Goal: Transaction & Acquisition: Register for event/course

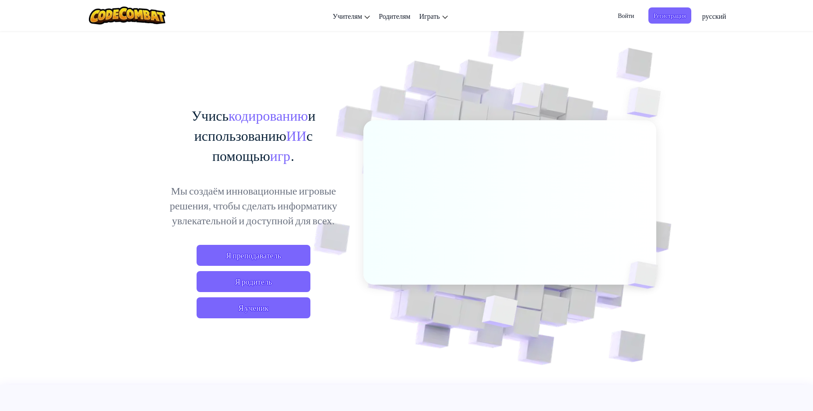
click at [359, 336] on img at bounding box center [503, 193] width 486 height 486
click at [277, 310] on span "Я ученик" at bounding box center [254, 308] width 114 height 21
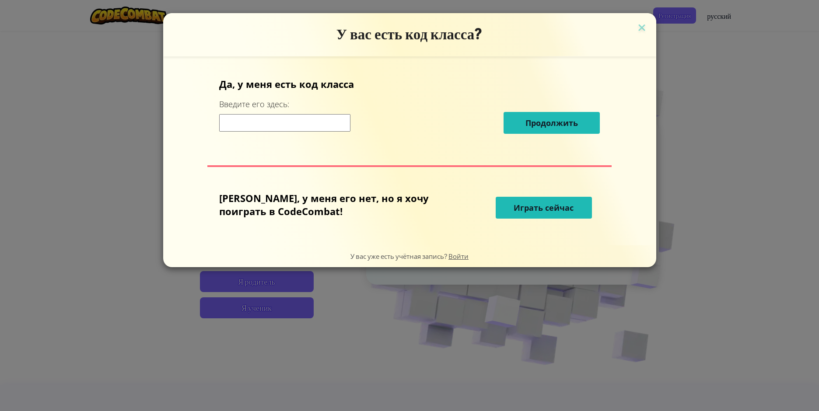
click at [316, 128] on input at bounding box center [284, 123] width 131 height 18
type input "3"
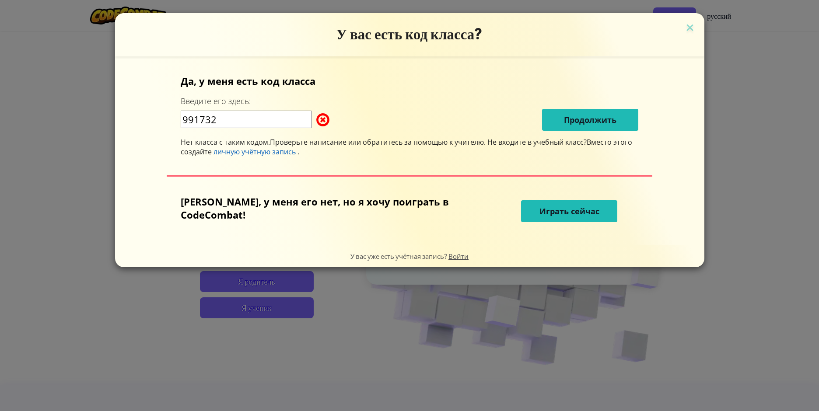
type input "991732"
click at [316, 124] on span at bounding box center [316, 120] width 0 height 18
click at [689, 42] on h3 "У вас есть код класса?" at bounding box center [410, 34] width 576 height 18
click at [681, 28] on h3 "У вас есть код класса?" at bounding box center [410, 34] width 576 height 18
click at [686, 24] on img at bounding box center [689, 28] width 11 height 13
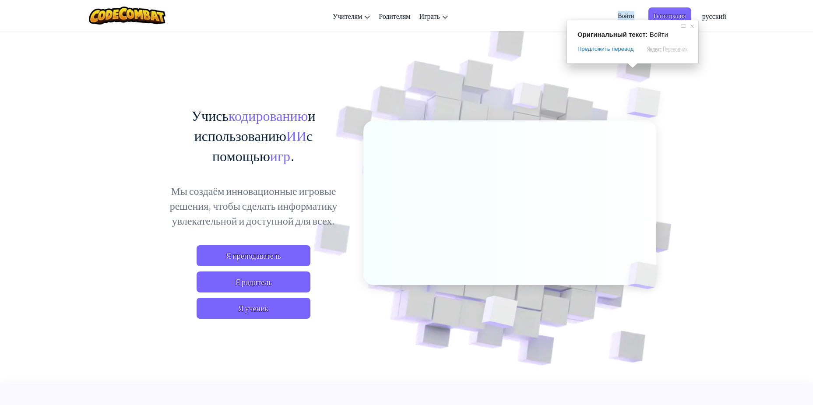
click at [628, 16] on ya-tr-span "Войти" at bounding box center [626, 15] width 16 height 9
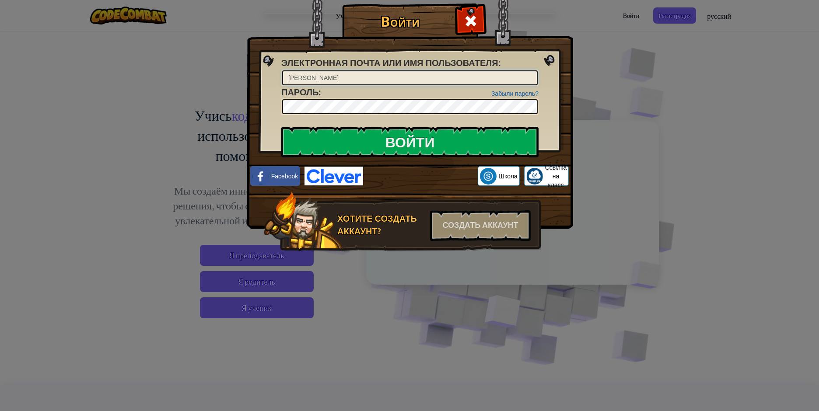
type input "М"
type input "[PERSON_NAME]"
click at [554, 113] on img at bounding box center [410, 101] width 326 height 255
click at [460, 140] on input "Войти" at bounding box center [409, 142] width 257 height 31
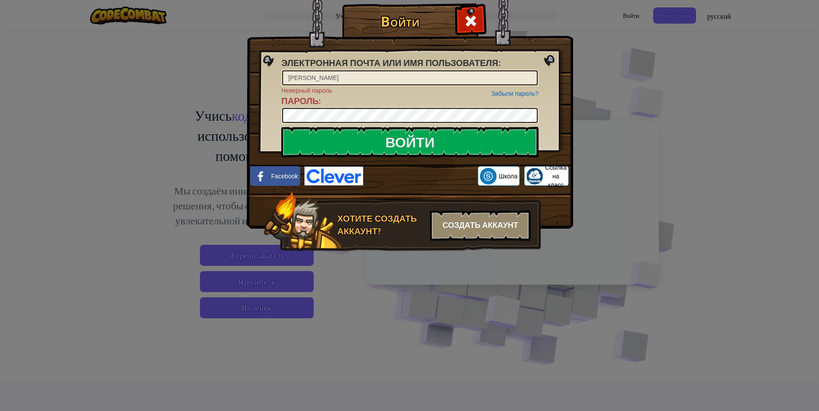
click at [485, 226] on ya-tr-span "Создать аккаунт" at bounding box center [480, 225] width 76 height 11
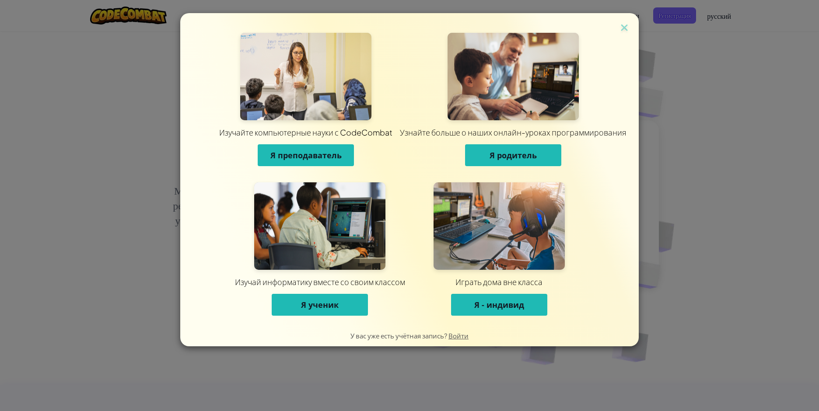
click at [484, 309] on ya-tr-span "Я - индивид" at bounding box center [499, 305] width 50 height 11
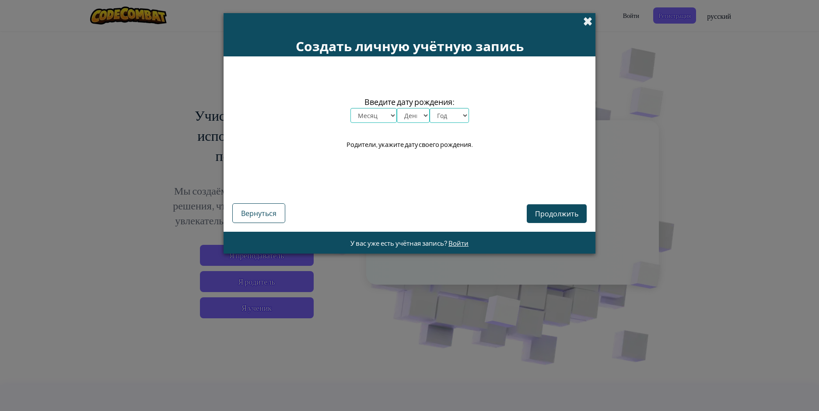
click at [583, 21] on span at bounding box center [587, 21] width 9 height 9
